Goal: Information Seeking & Learning: Learn about a topic

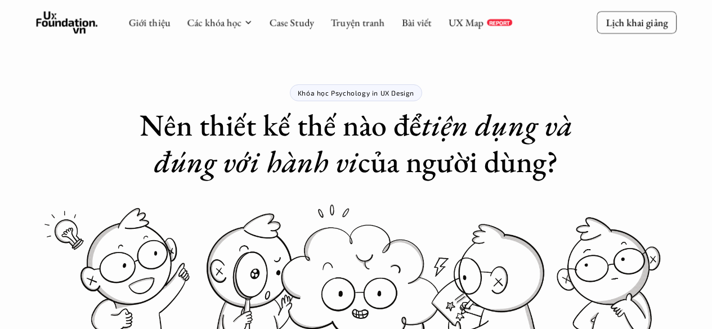
scroll to position [786, 0]
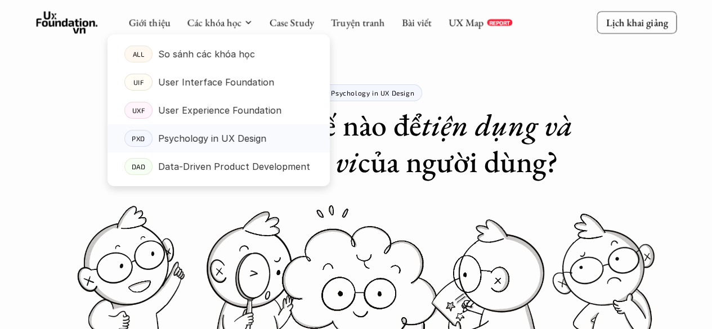
click at [216, 135] on p "Psychology in UX Design" at bounding box center [212, 138] width 108 height 17
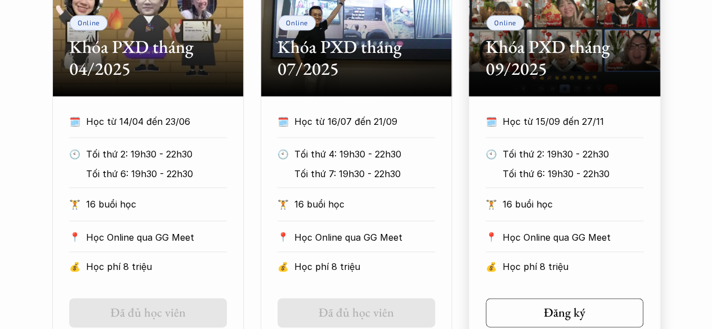
scroll to position [676, 0]
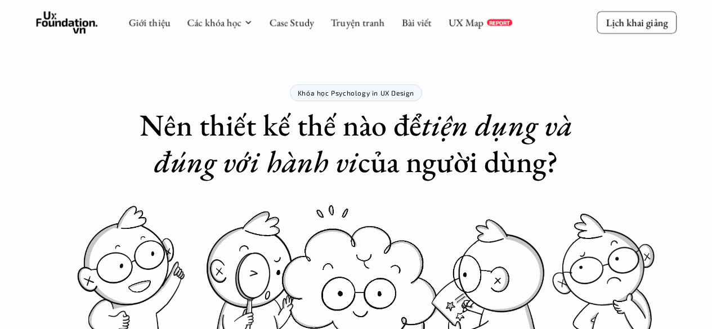
scroll to position [673, 0]
